Goal: Book appointment/travel/reservation

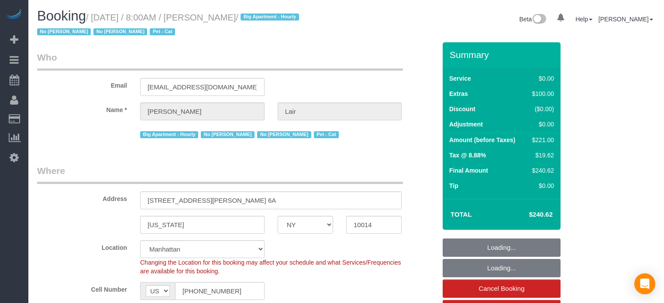
select select "NY"
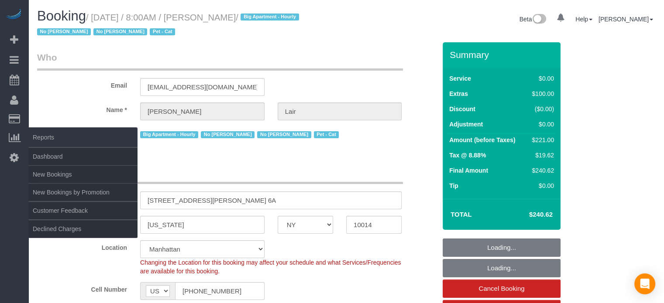
select select "object:874"
select select "string:stripe-pm_1QJjm64VGloSiKo7QKA0vhep"
select select "1"
select select "number:89"
select select "number:90"
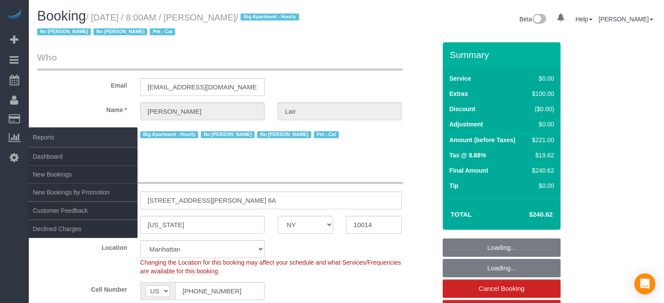
select select "number:13"
select select "number:7"
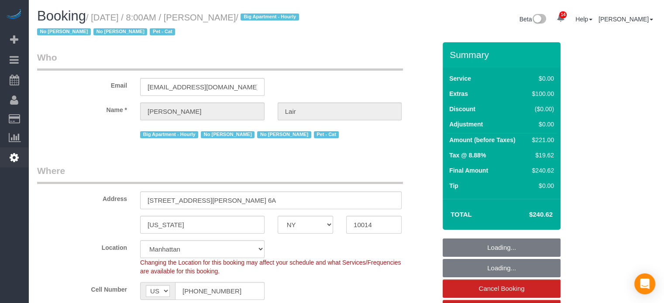
select select "spot1"
select select "1"
select select "object:1487"
